Goal: Information Seeking & Learning: Find specific fact

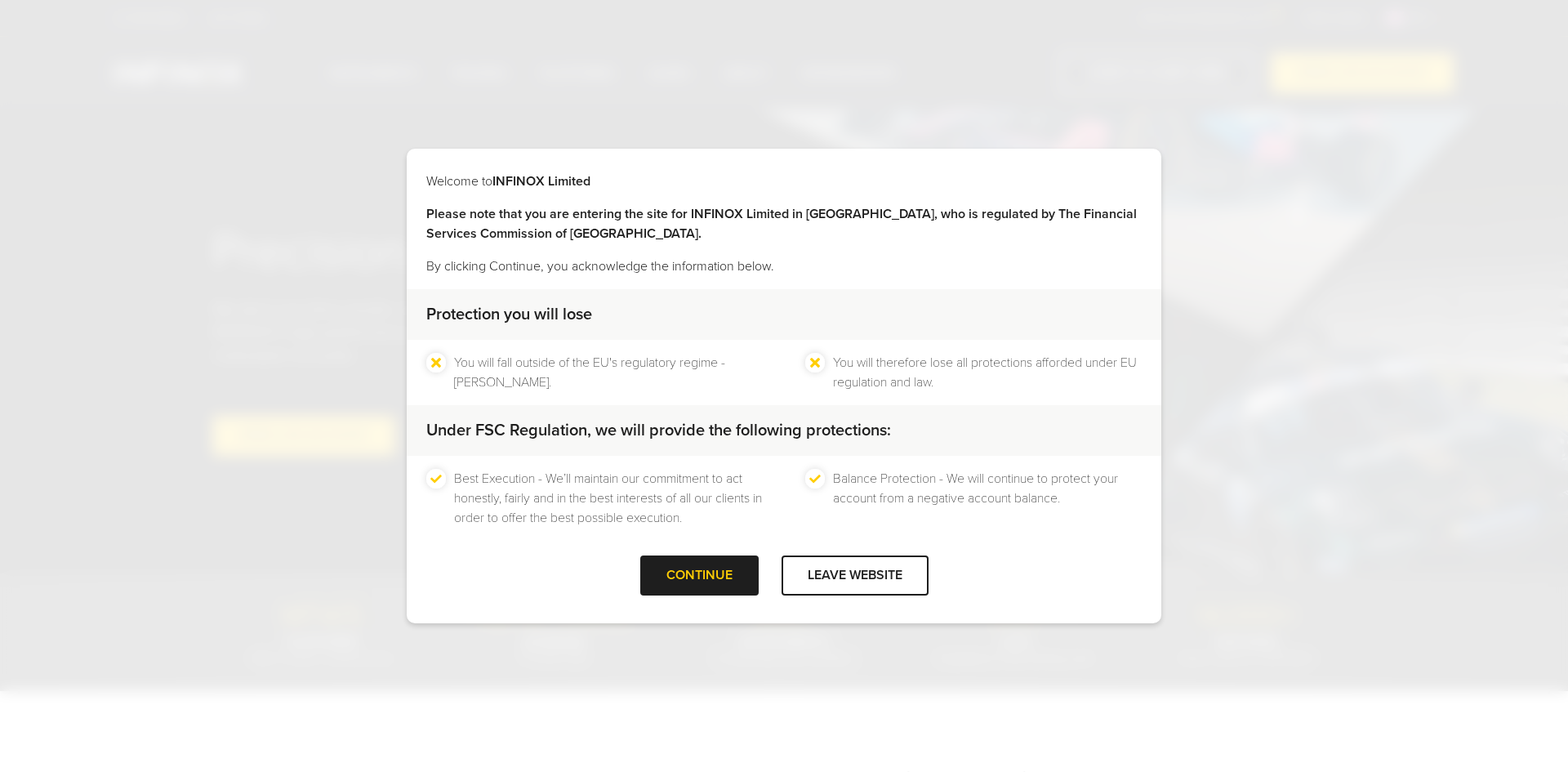
click at [714, 574] on div "CONTINUE" at bounding box center [700, 576] width 118 height 40
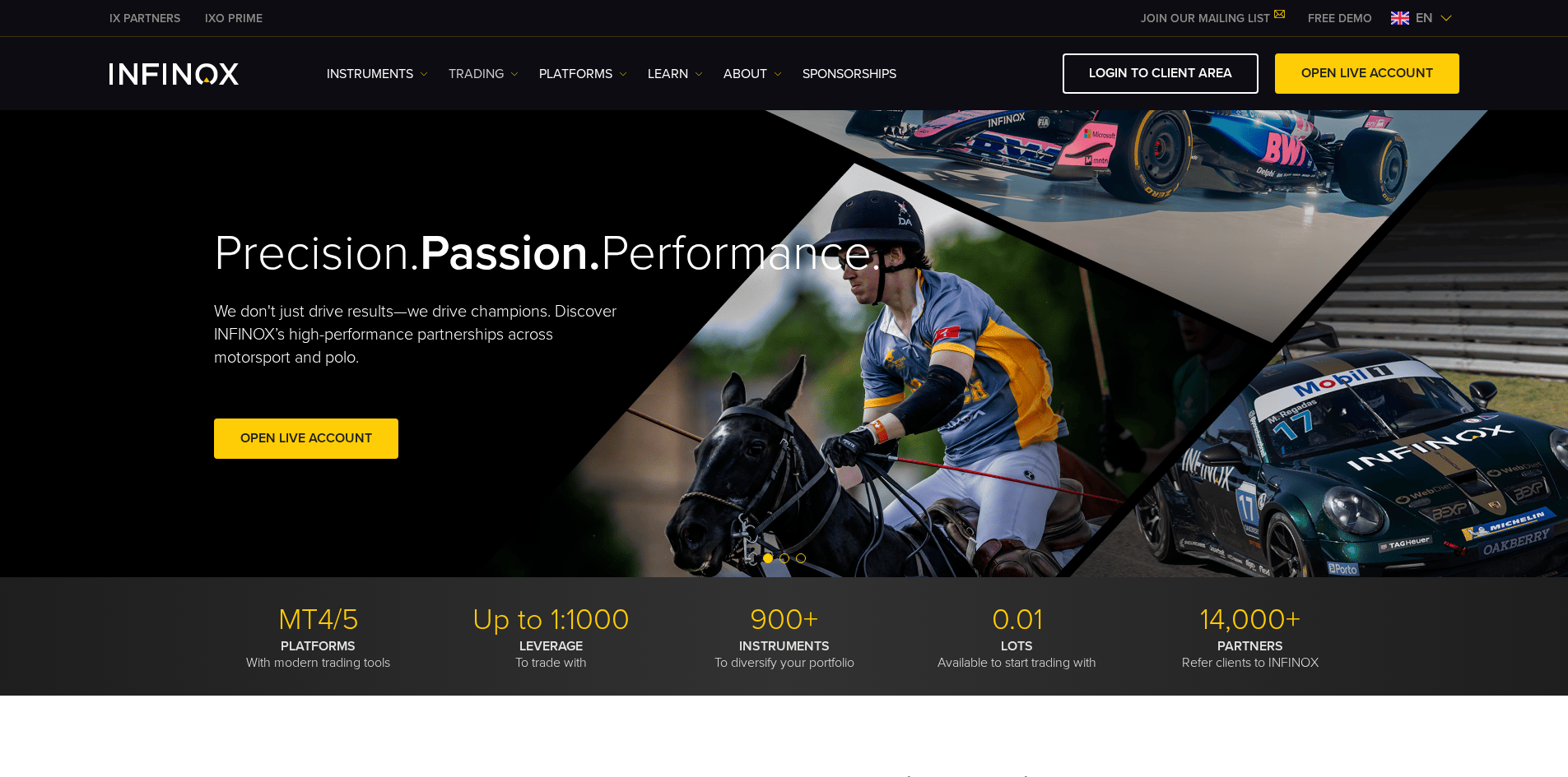
click at [456, 74] on link "TRADING" at bounding box center [483, 73] width 70 height 19
click at [503, 155] on link "Market hours" at bounding box center [502, 162] width 107 height 35
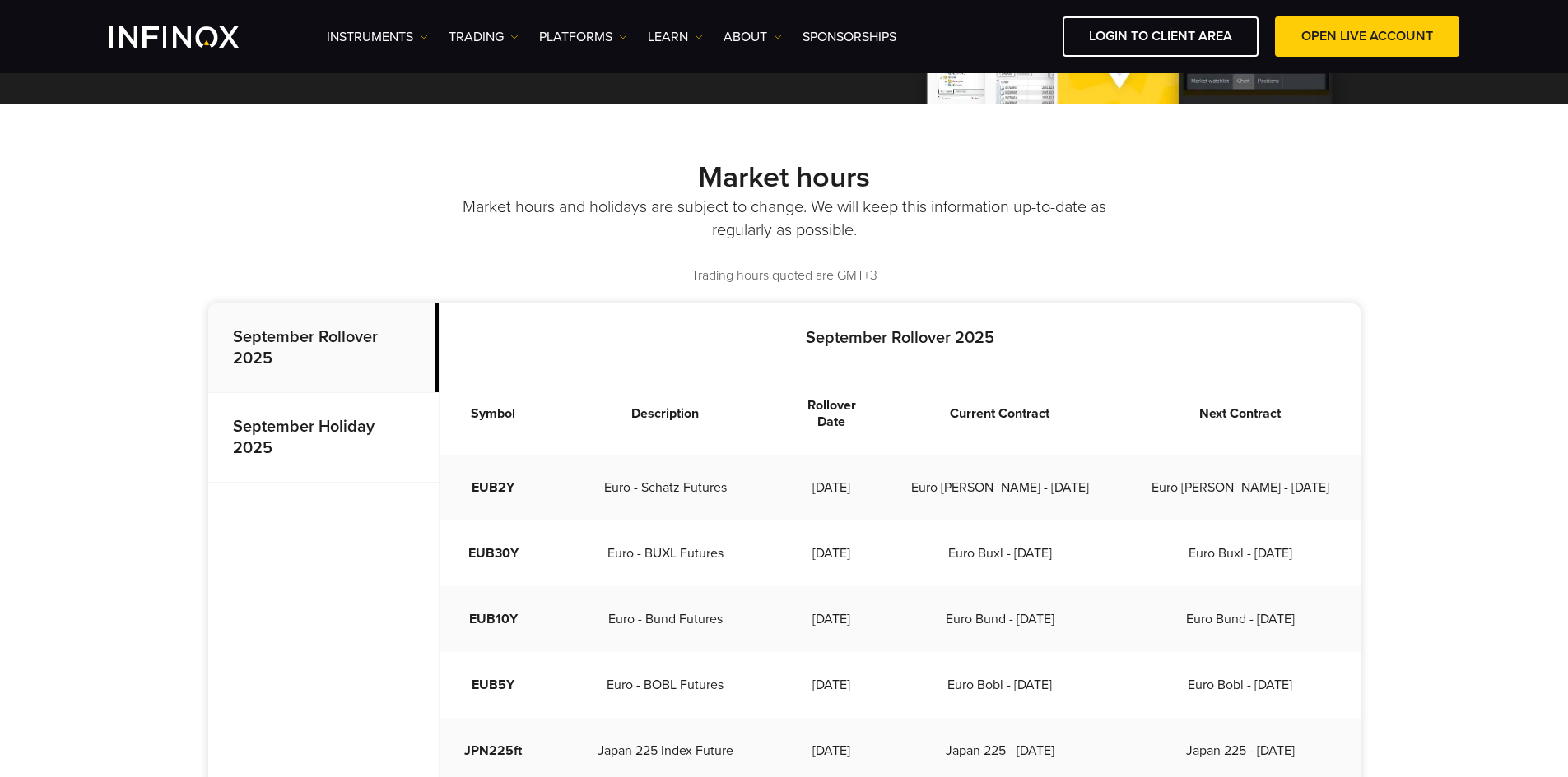
drag, startPoint x: 0, startPoint y: 0, endPoint x: 333, endPoint y: 423, distance: 538.3
click at [333, 423] on strong "September Holiday 2025" at bounding box center [304, 437] width 141 height 41
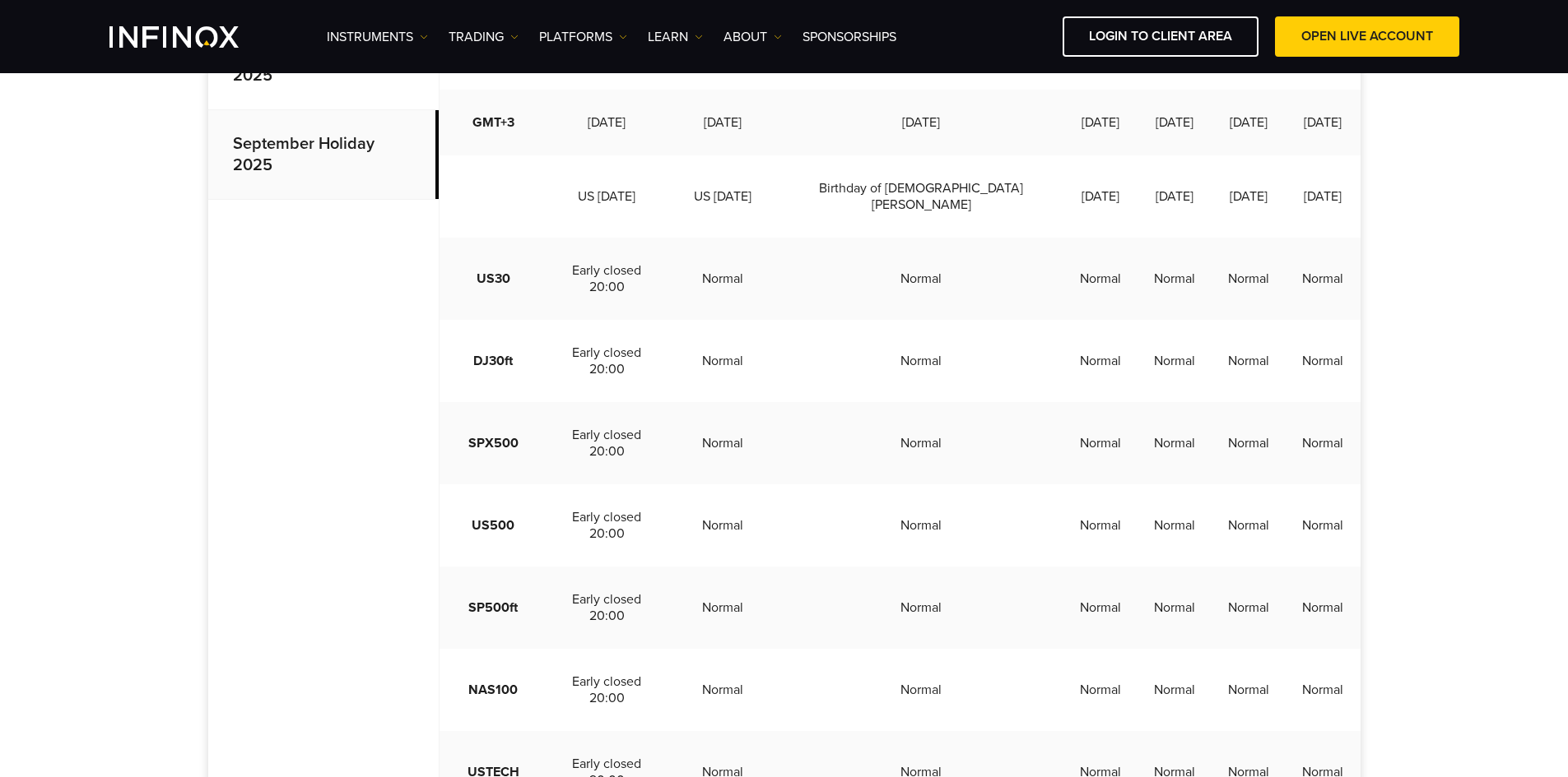
scroll to position [329, 0]
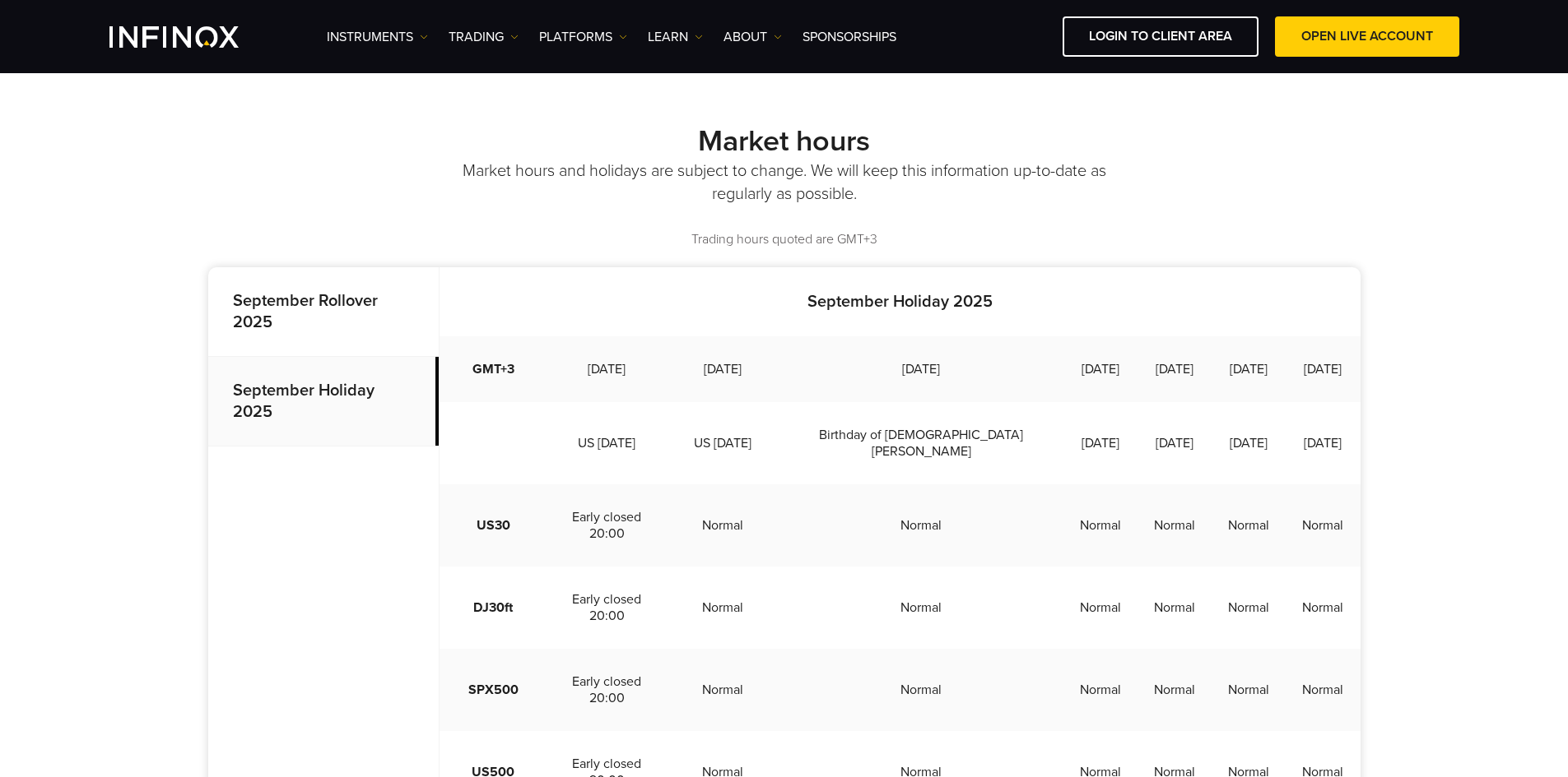
click at [315, 307] on strong "September Rollover 2025" at bounding box center [306, 312] width 145 height 41
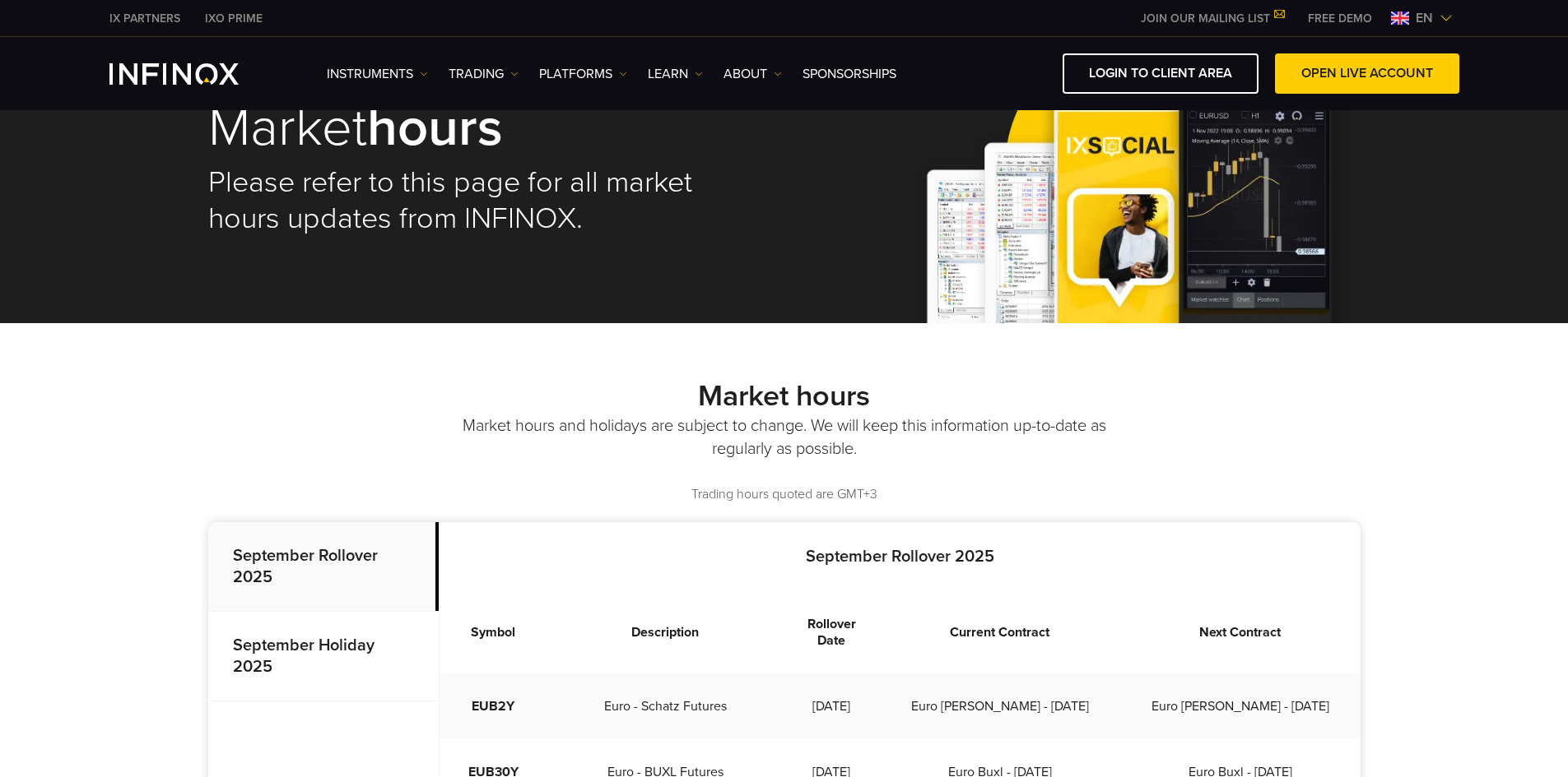
scroll to position [0, 0]
